Goal: Register for event/course

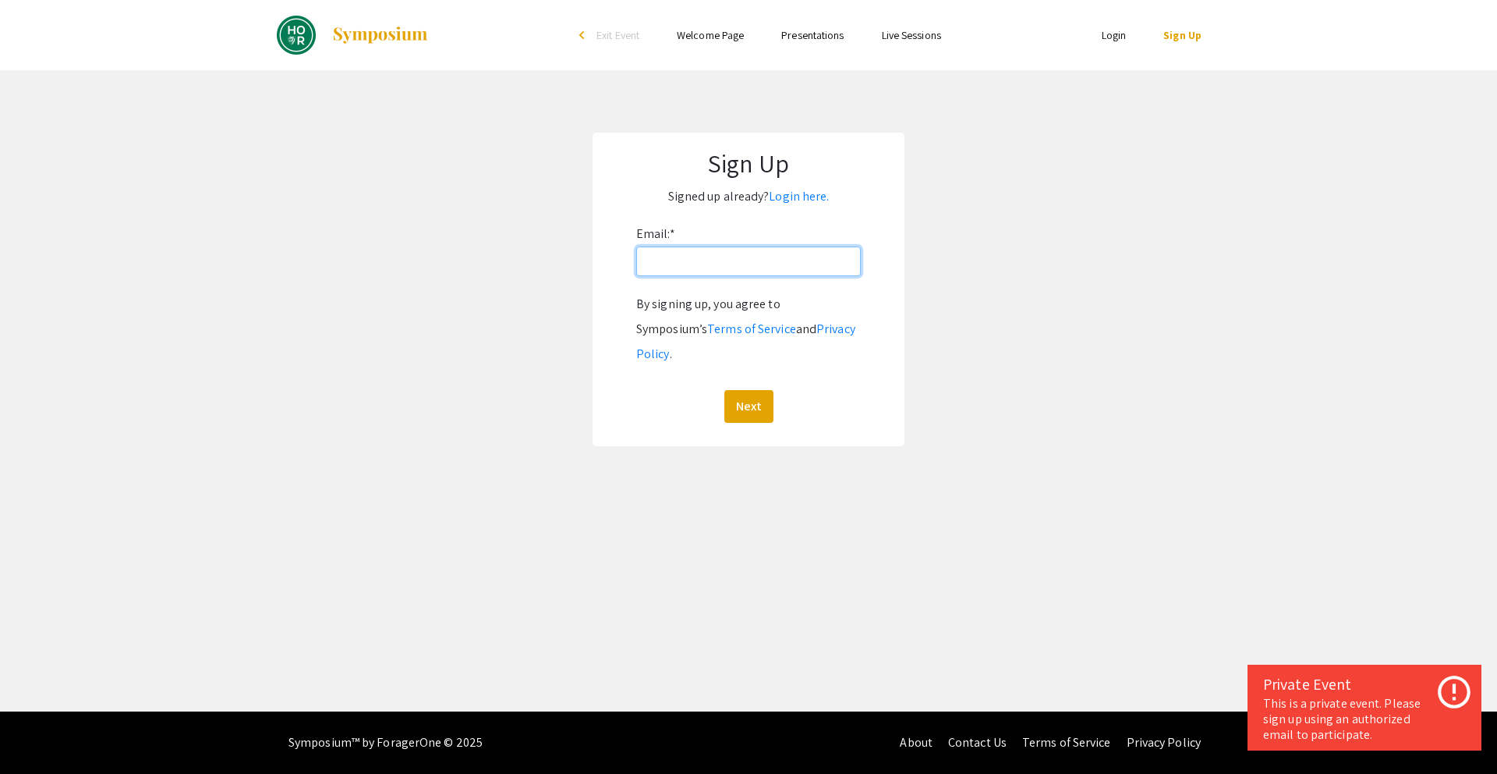
click at [714, 250] on input "Email: *" at bounding box center [748, 261] width 225 height 30
type input "yzhu131@jh.edu"
click at [801, 195] on link "Login here." at bounding box center [799, 196] width 60 height 16
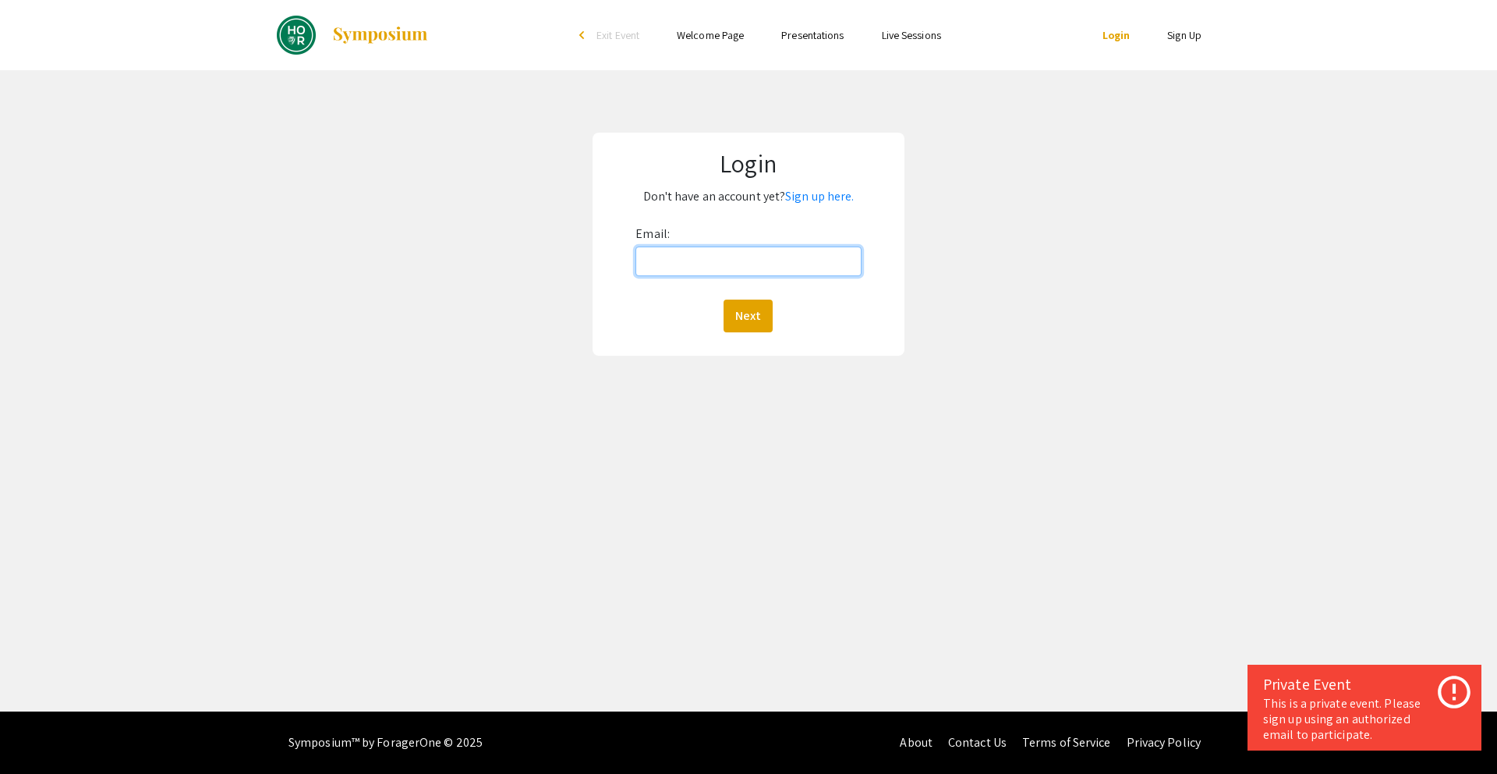
click at [767, 267] on input "Email:" at bounding box center [748, 261] width 225 height 30
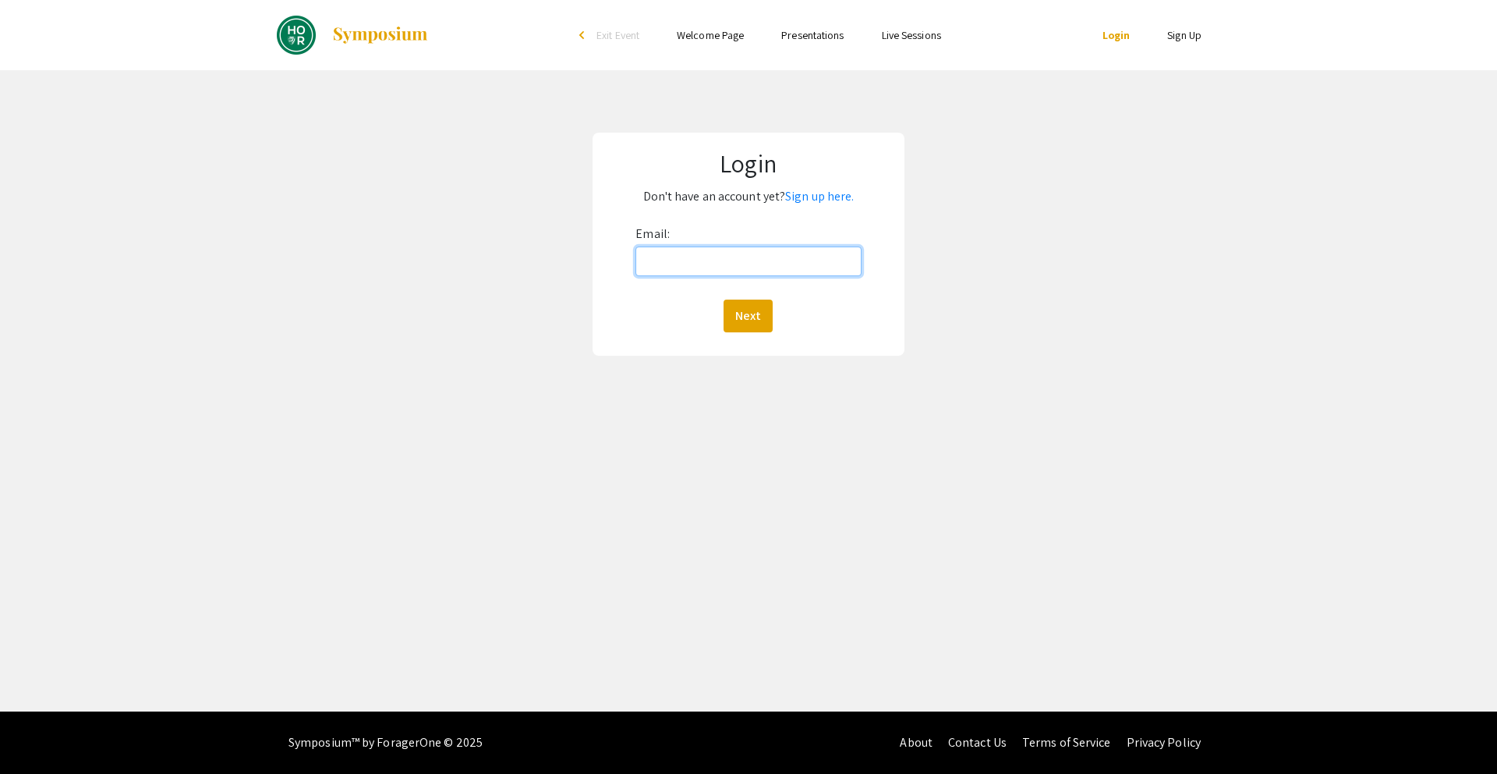
type input "yzhu131@jh.edu"
click at [753, 312] on button "Next" at bounding box center [748, 315] width 49 height 33
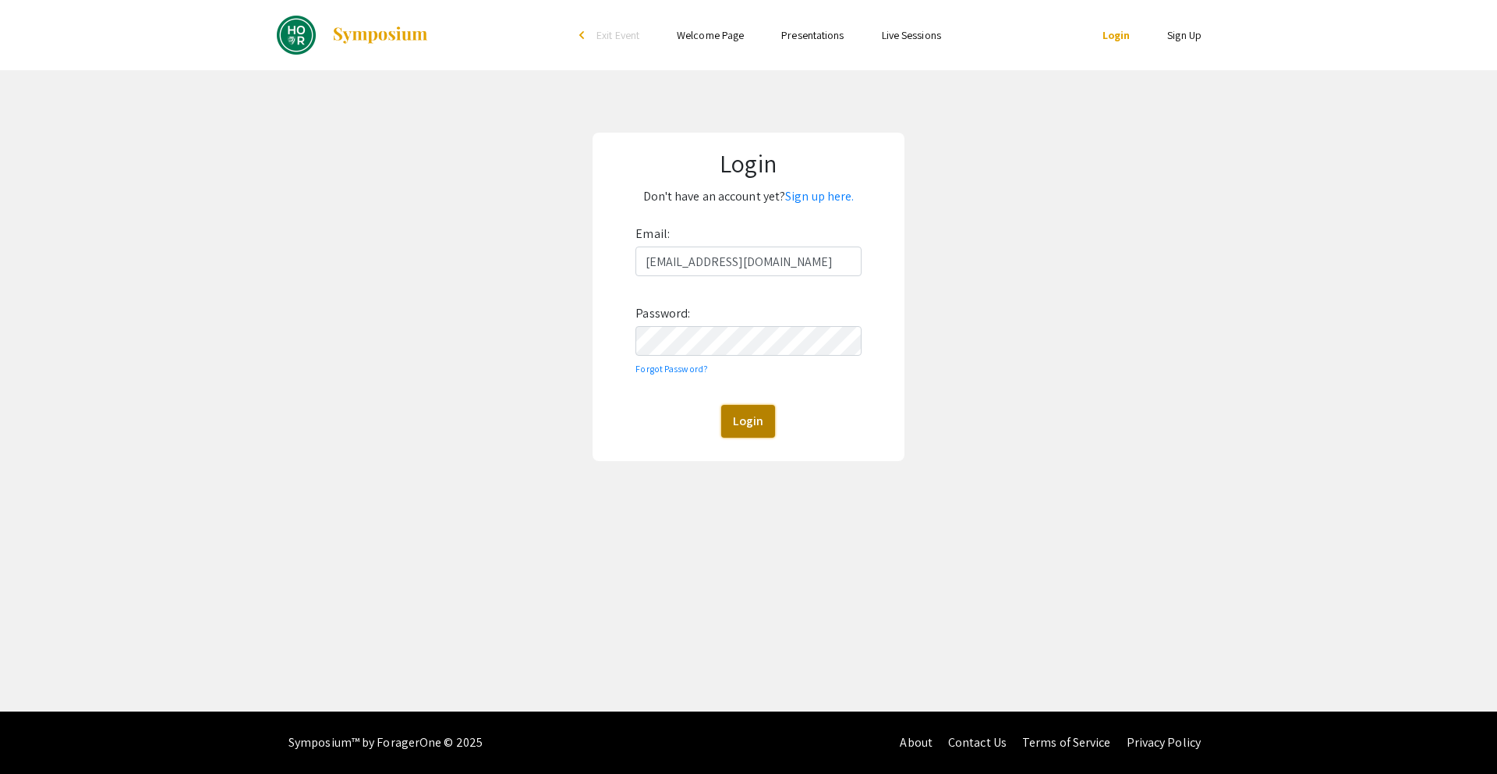
click at [748, 410] on button "Login" at bounding box center [748, 421] width 54 height 33
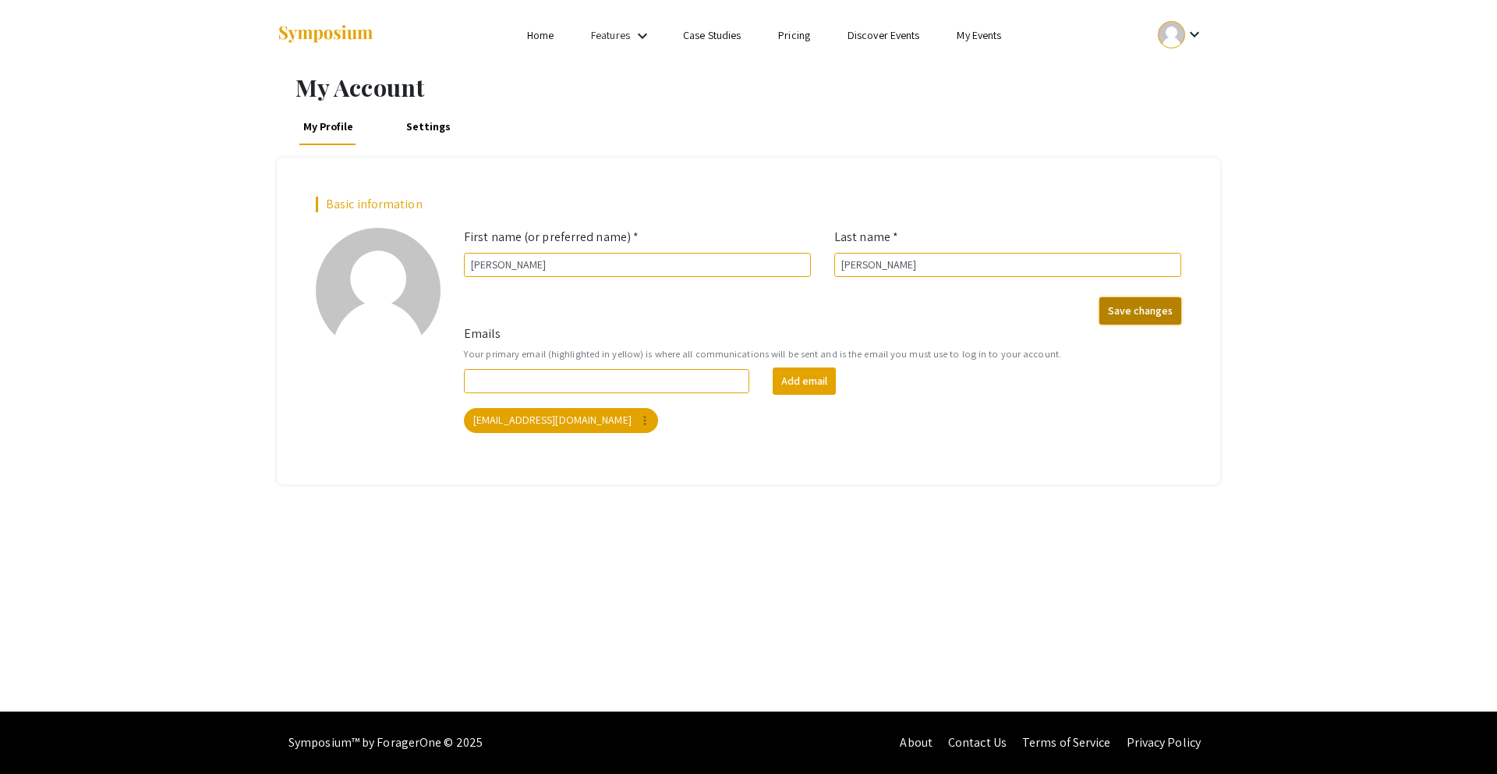
click at [1155, 309] on button "Save changes" at bounding box center [1141, 310] width 82 height 27
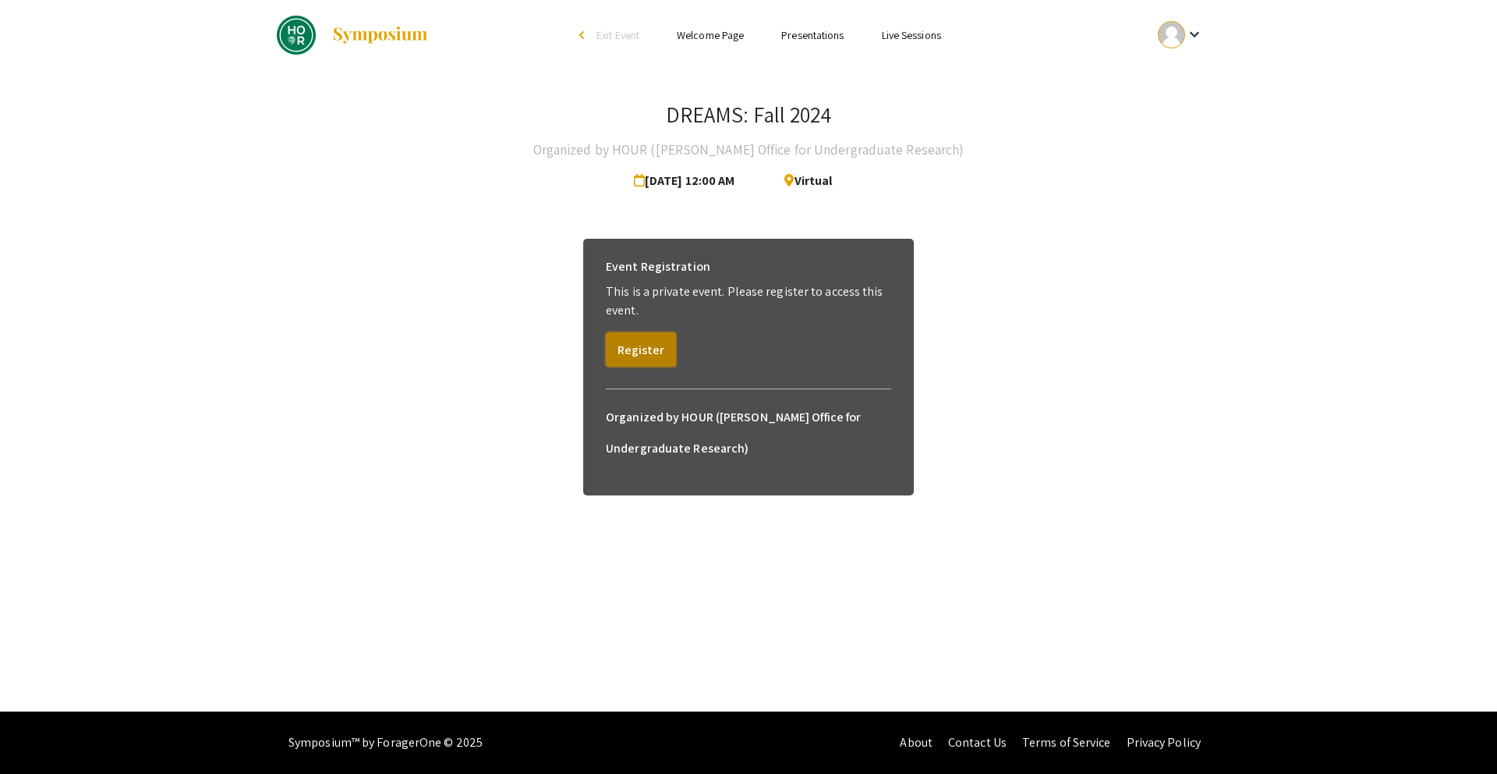
click at [648, 348] on button "Register" at bounding box center [641, 349] width 70 height 34
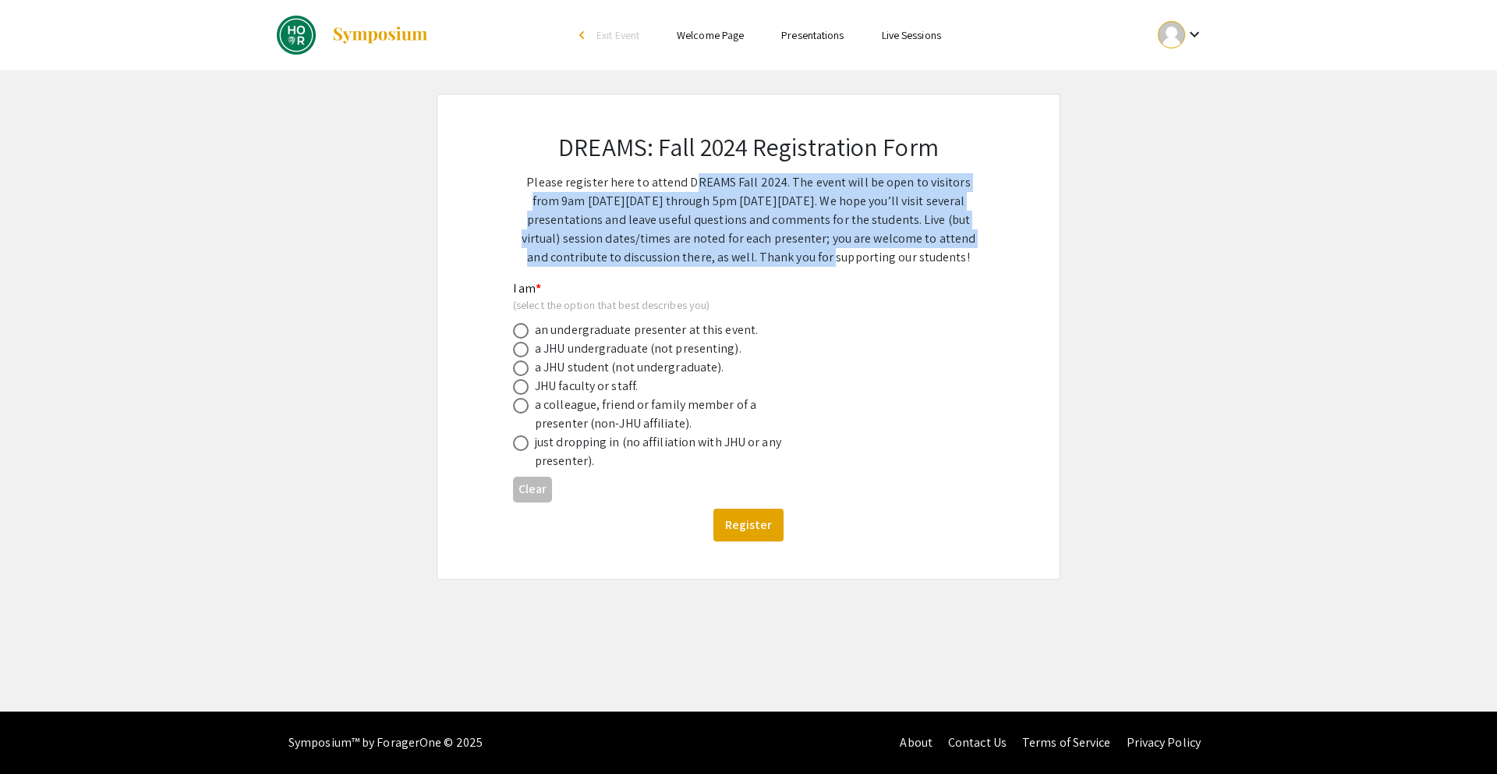
drag, startPoint x: 683, startPoint y: 176, endPoint x: 743, endPoint y: 254, distance: 98.0
click at [743, 254] on p "Please register here to attend DREAMS Fall 2024. The event will be open to visi…" at bounding box center [748, 220] width 471 height 94
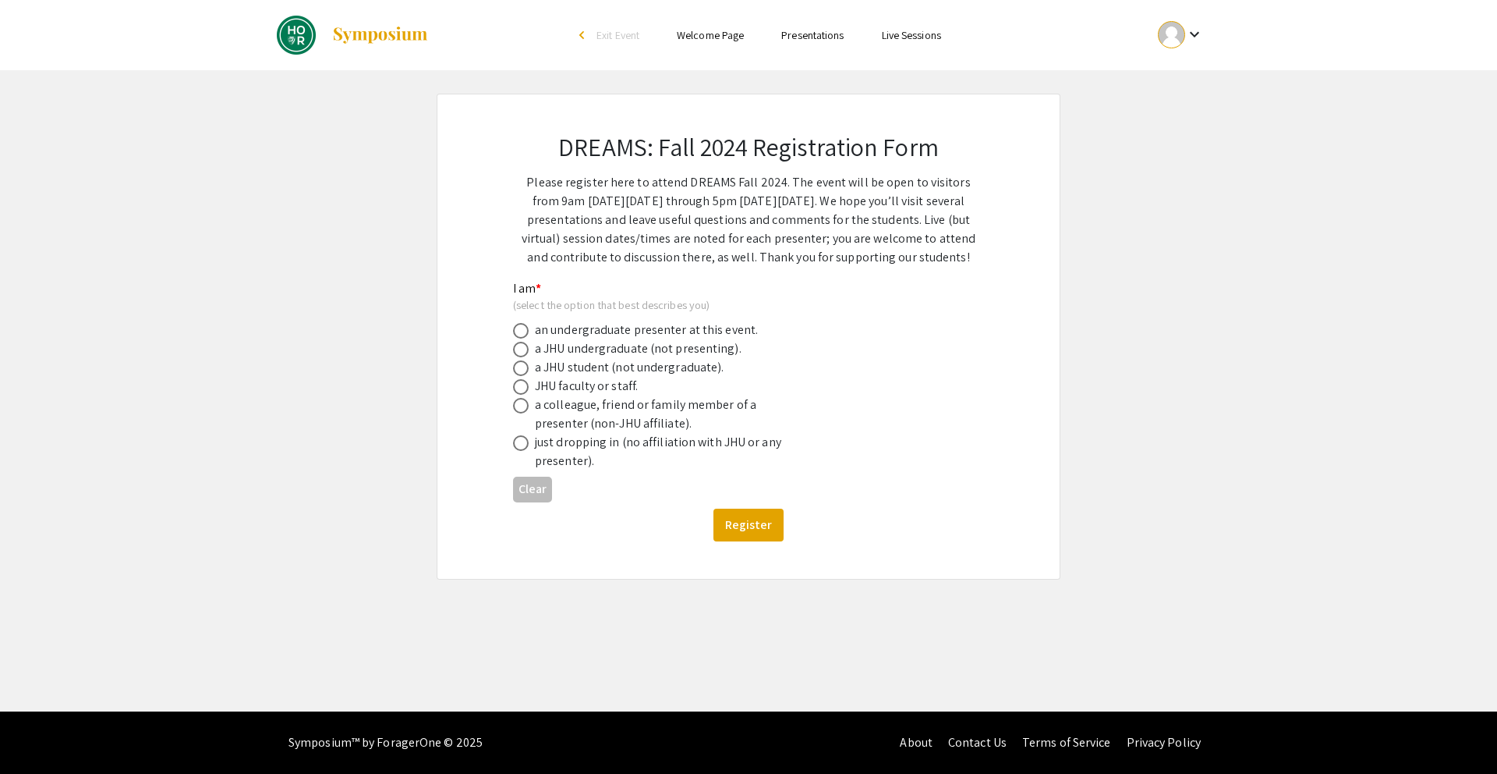
click at [743, 233] on p "Please register here to attend DREAMS Fall 2024. The event will be open to visi…" at bounding box center [748, 220] width 471 height 94
